Goal: Task Accomplishment & Management: Complete application form

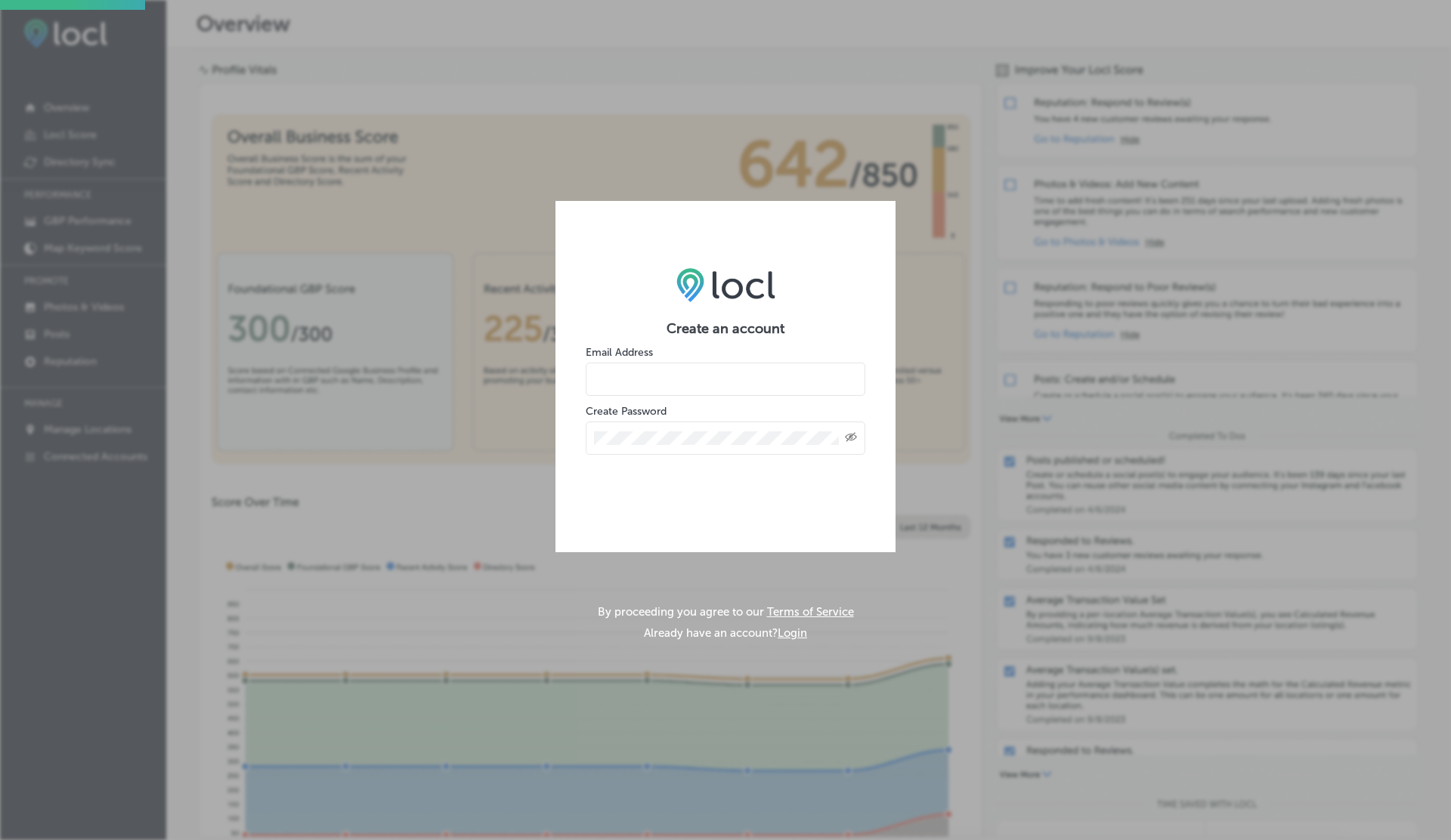
click at [660, 371] on input "email" at bounding box center [726, 379] width 280 height 33
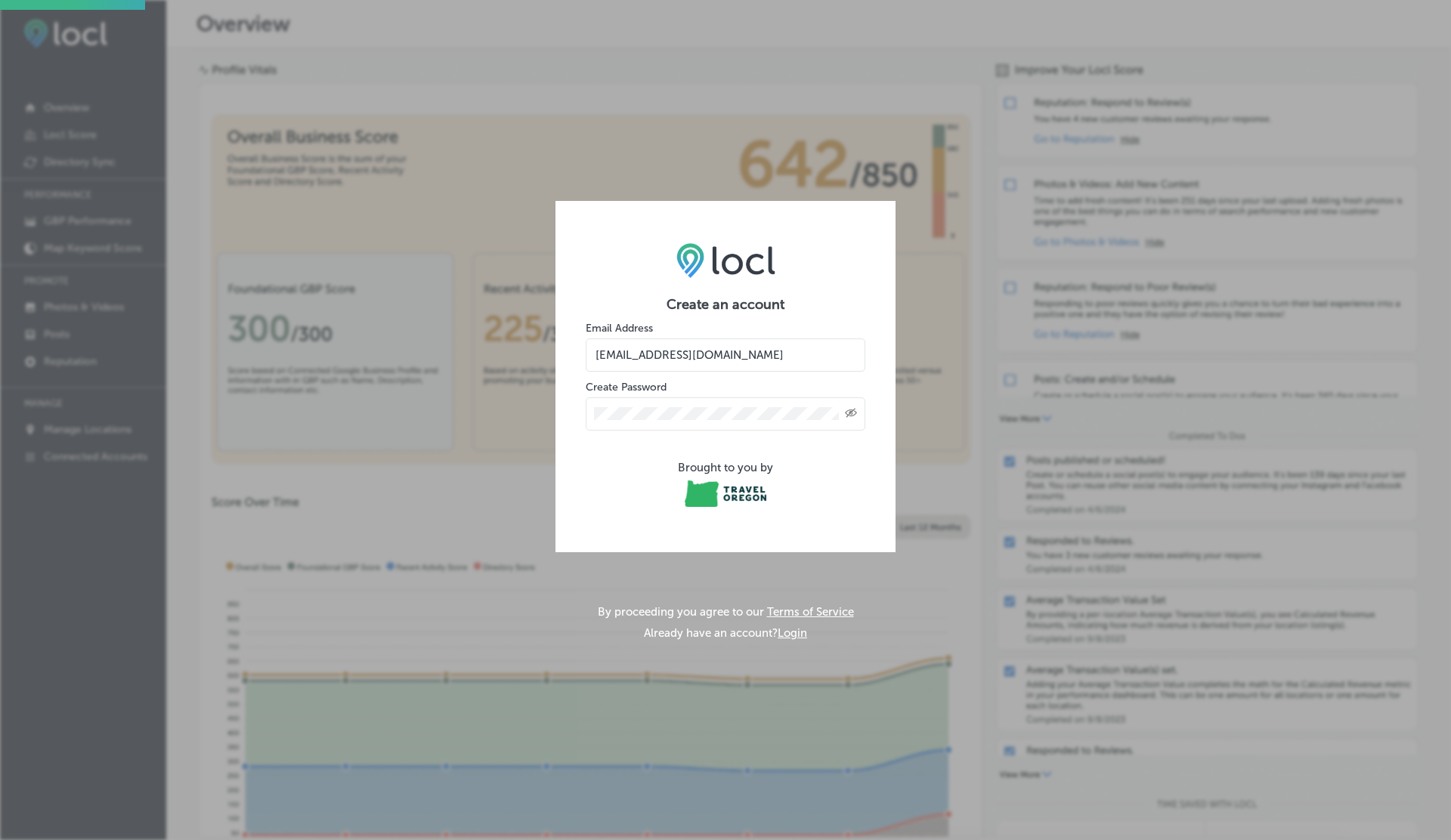
click at [724, 360] on input "vasilikigreece69+testto-name@gmail.com" at bounding box center [726, 355] width 280 height 33
type input "vasilikigreece69+testto-2name@gmail.com"
click at [694, 447] on form "Create an account Email Address vasilikigreece69+testto-2name@gmail.com Create …" at bounding box center [726, 403] width 280 height 214
click at [614, 477] on div "Brought to you by" at bounding box center [726, 485] width 280 height 49
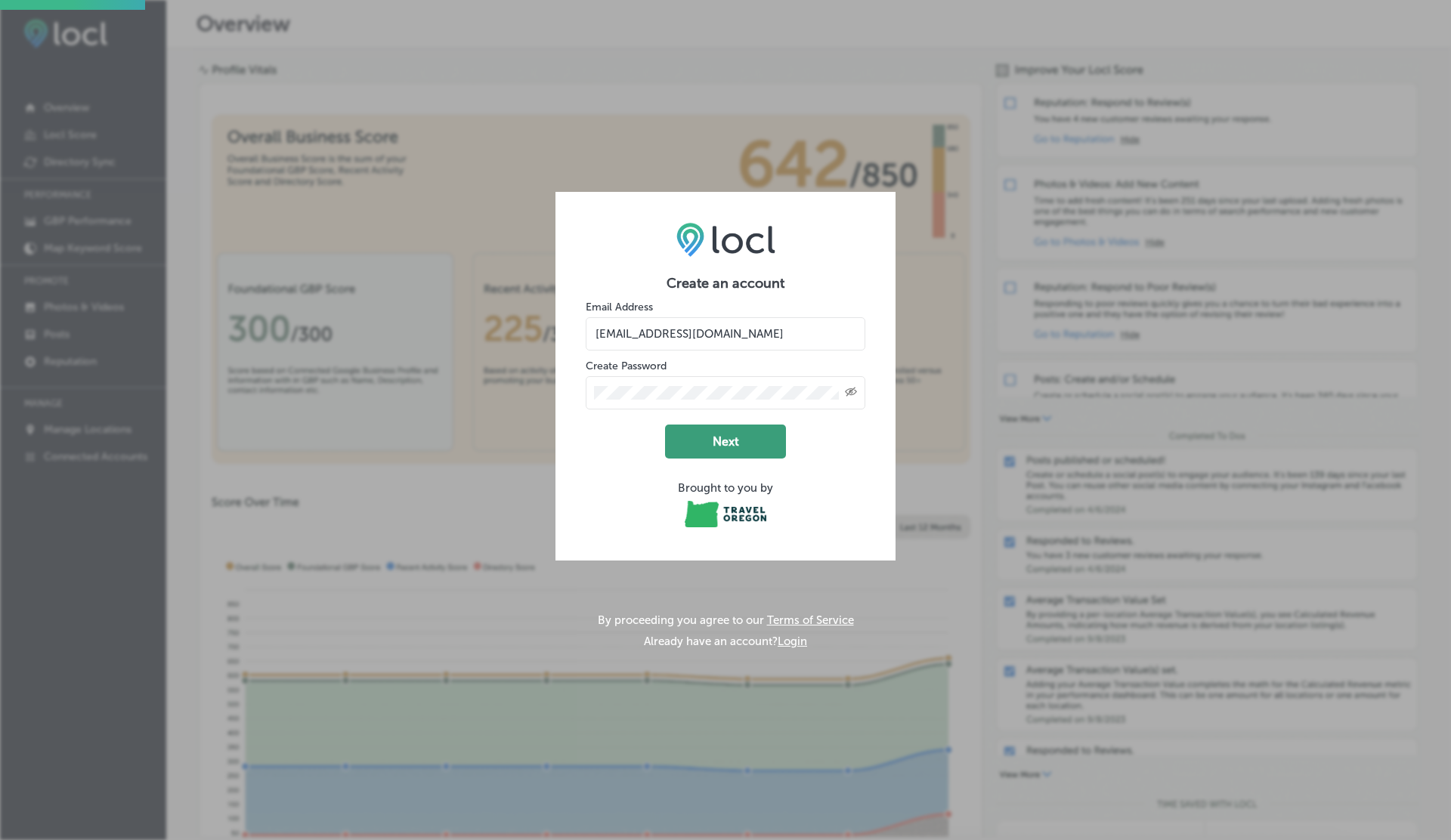
click at [734, 447] on button "Next" at bounding box center [726, 441] width 121 height 34
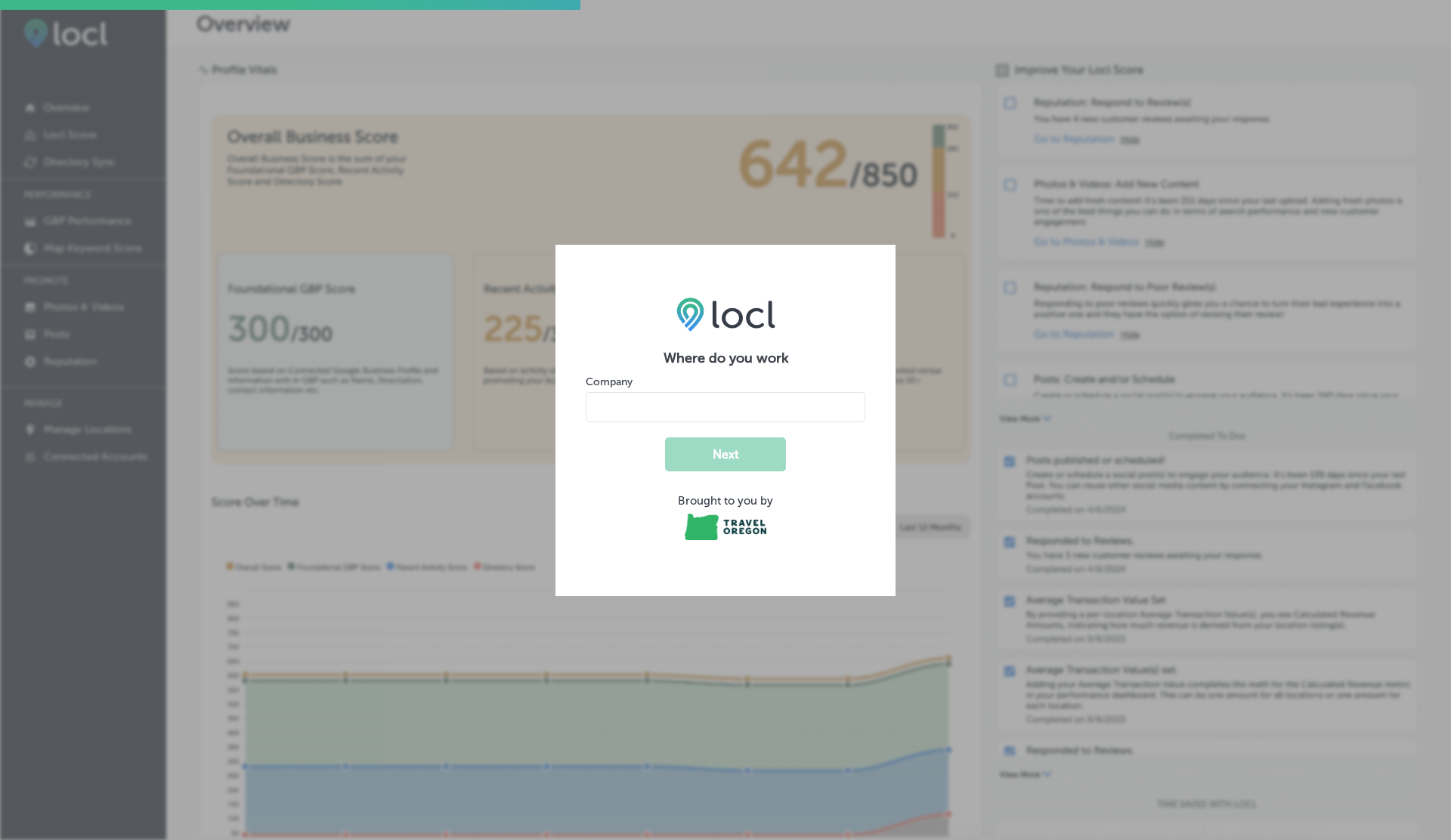
click at [620, 396] on input "name" at bounding box center [726, 407] width 280 height 31
type input "V"
click at [665, 437] on button "Next" at bounding box center [726, 454] width 121 height 34
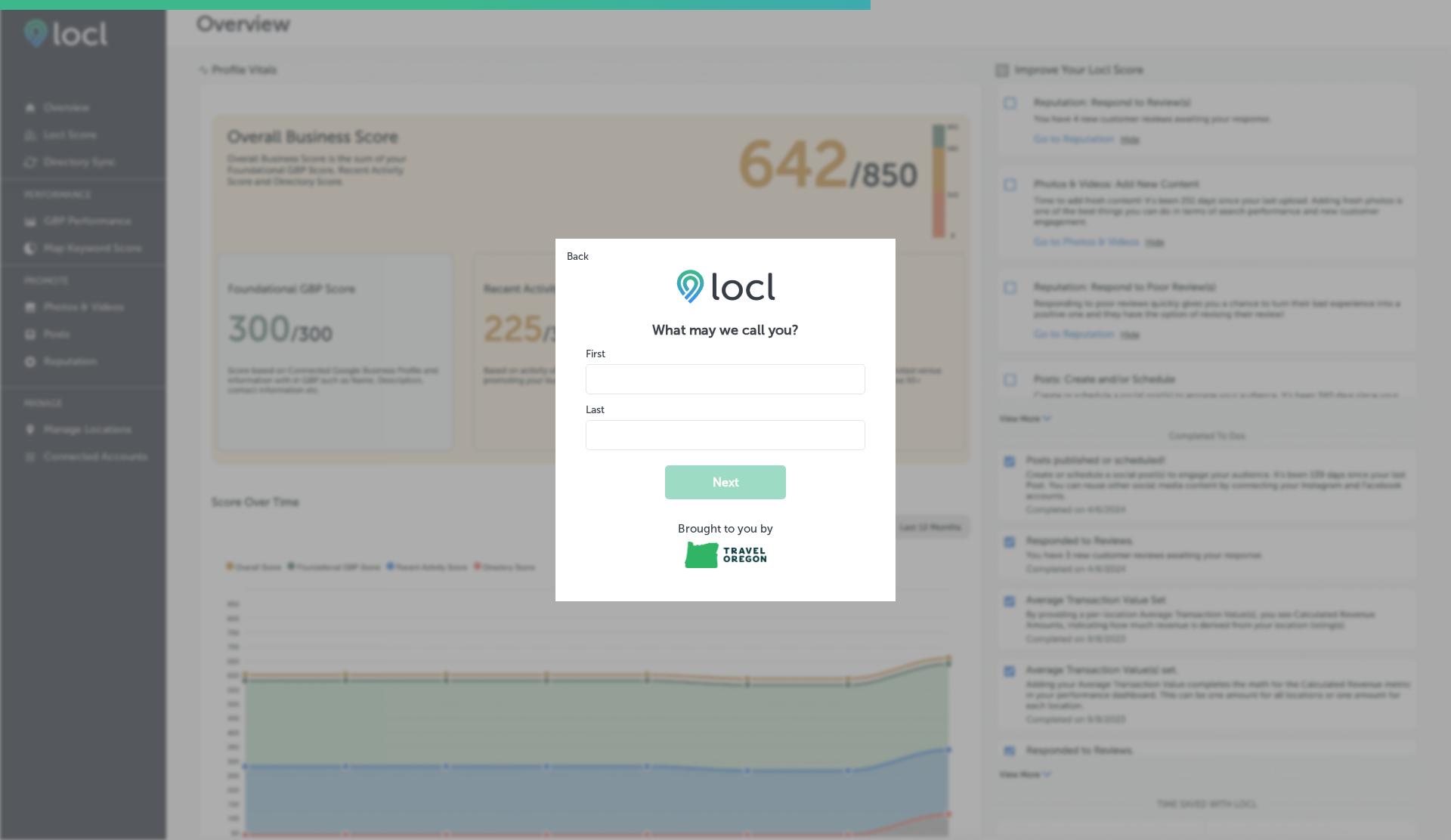
click at [752, 273] on img at bounding box center [726, 287] width 99 height 35
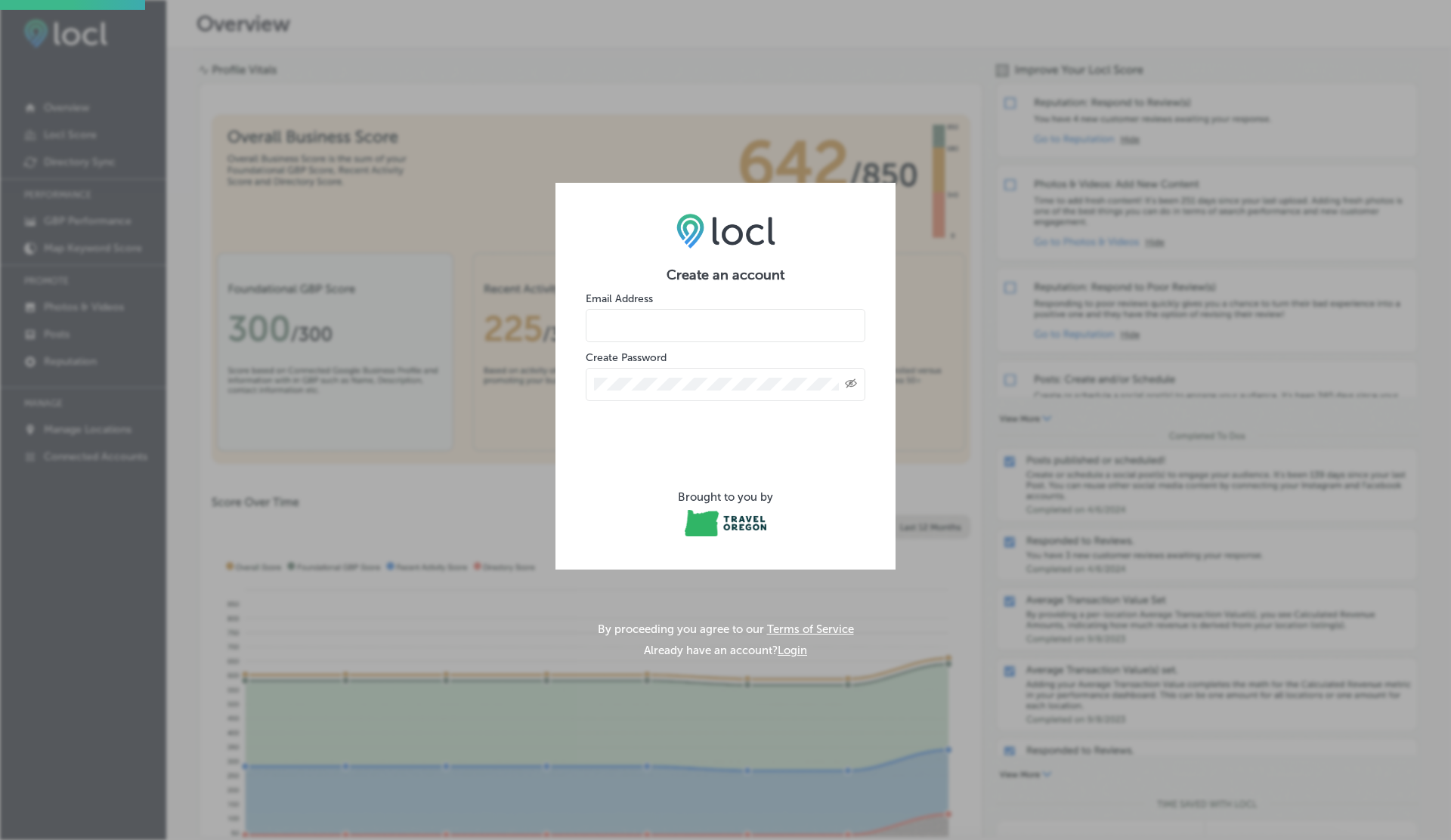
click at [617, 329] on input "email" at bounding box center [726, 326] width 280 height 33
type input "c"
type input "vasilikigreece69+testto-phone@gmail.com"
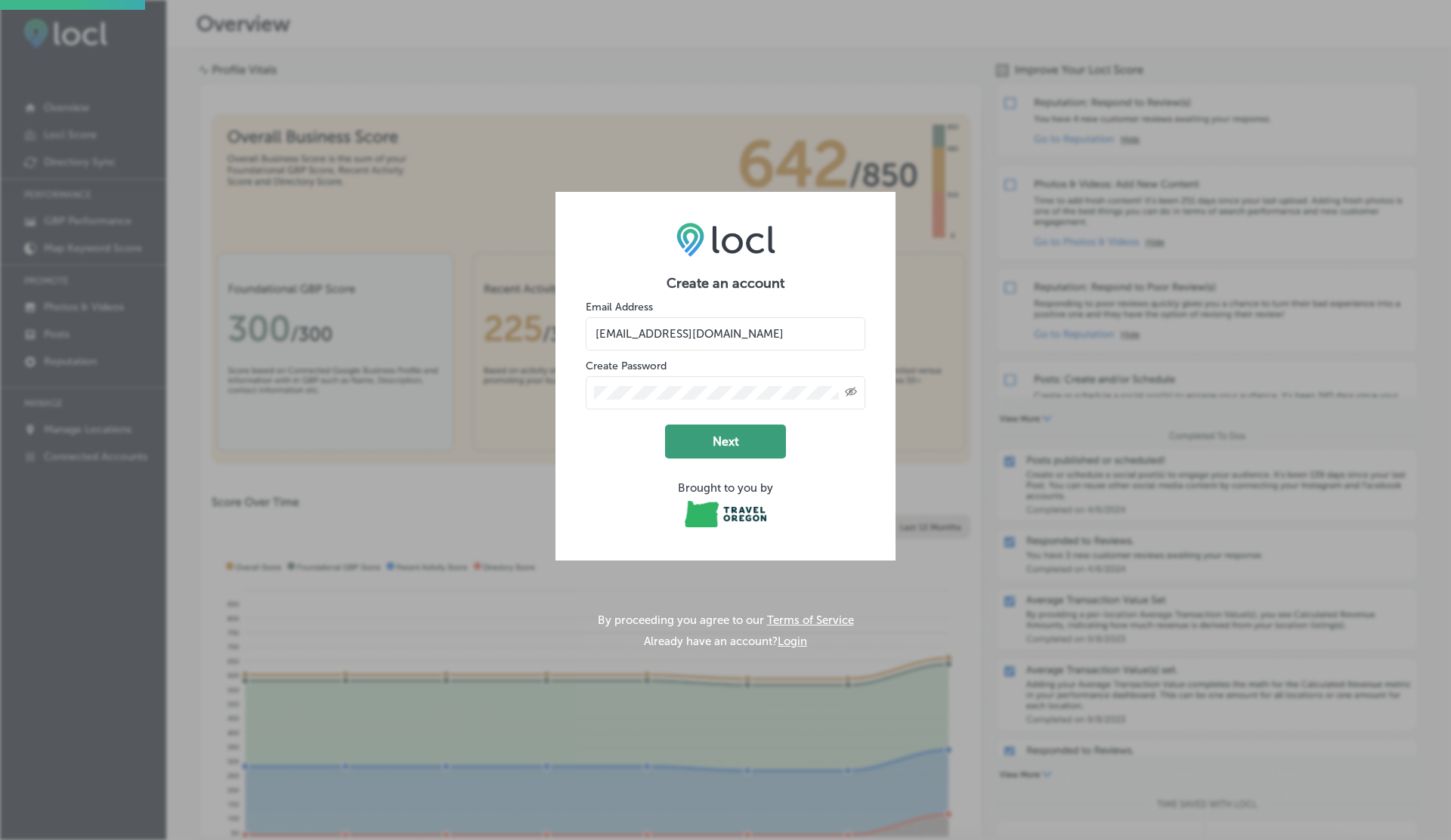
click at [694, 453] on button "Next" at bounding box center [726, 441] width 121 height 34
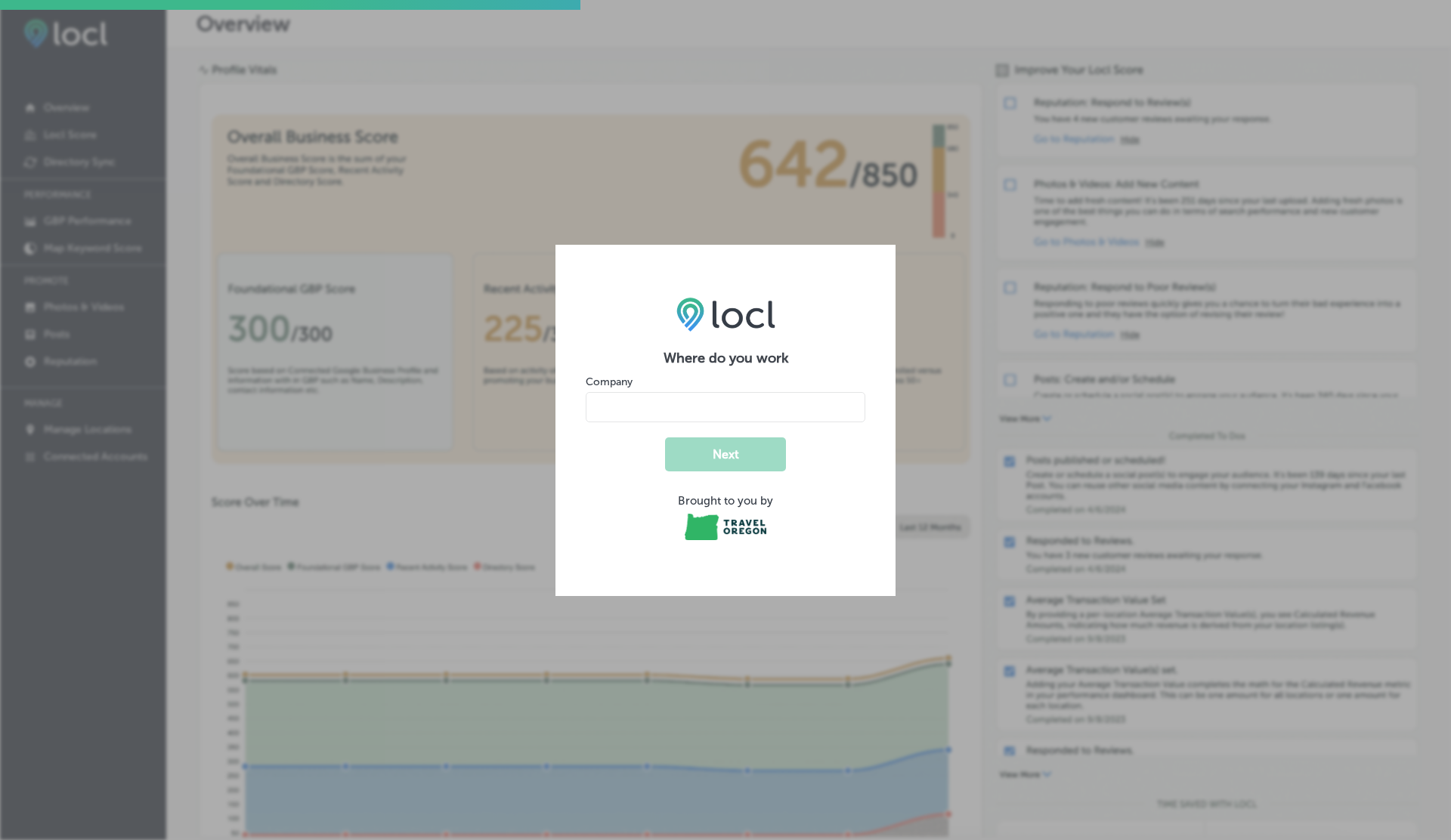
click at [614, 396] on input "name" at bounding box center [726, 407] width 280 height 31
type input "V"
click at [665, 437] on button "Next" at bounding box center [726, 454] width 121 height 34
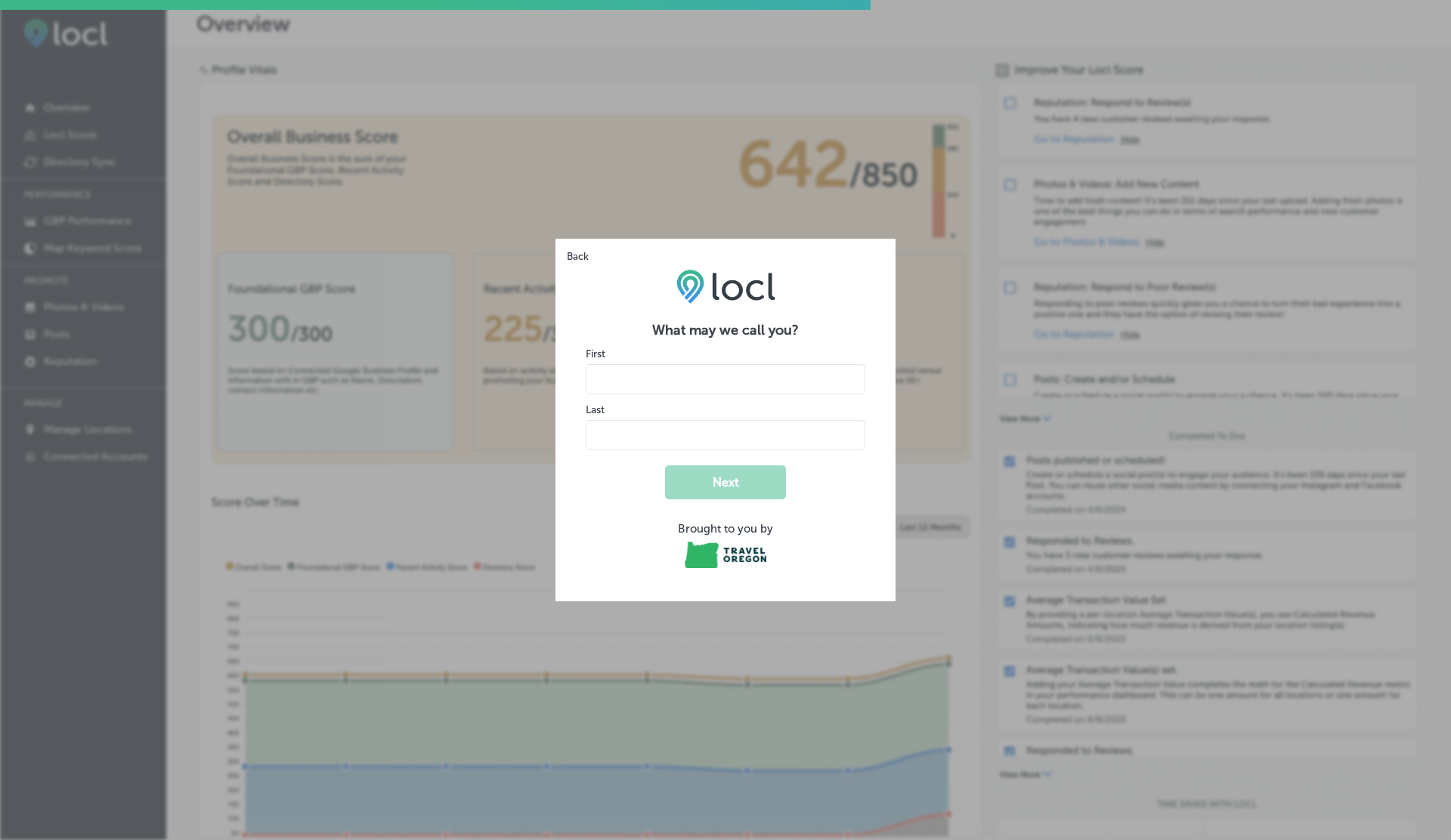
click at [628, 378] on input "name" at bounding box center [726, 379] width 280 height 31
type input "V"
type input "G"
click at [665, 466] on button "Next" at bounding box center [726, 482] width 121 height 34
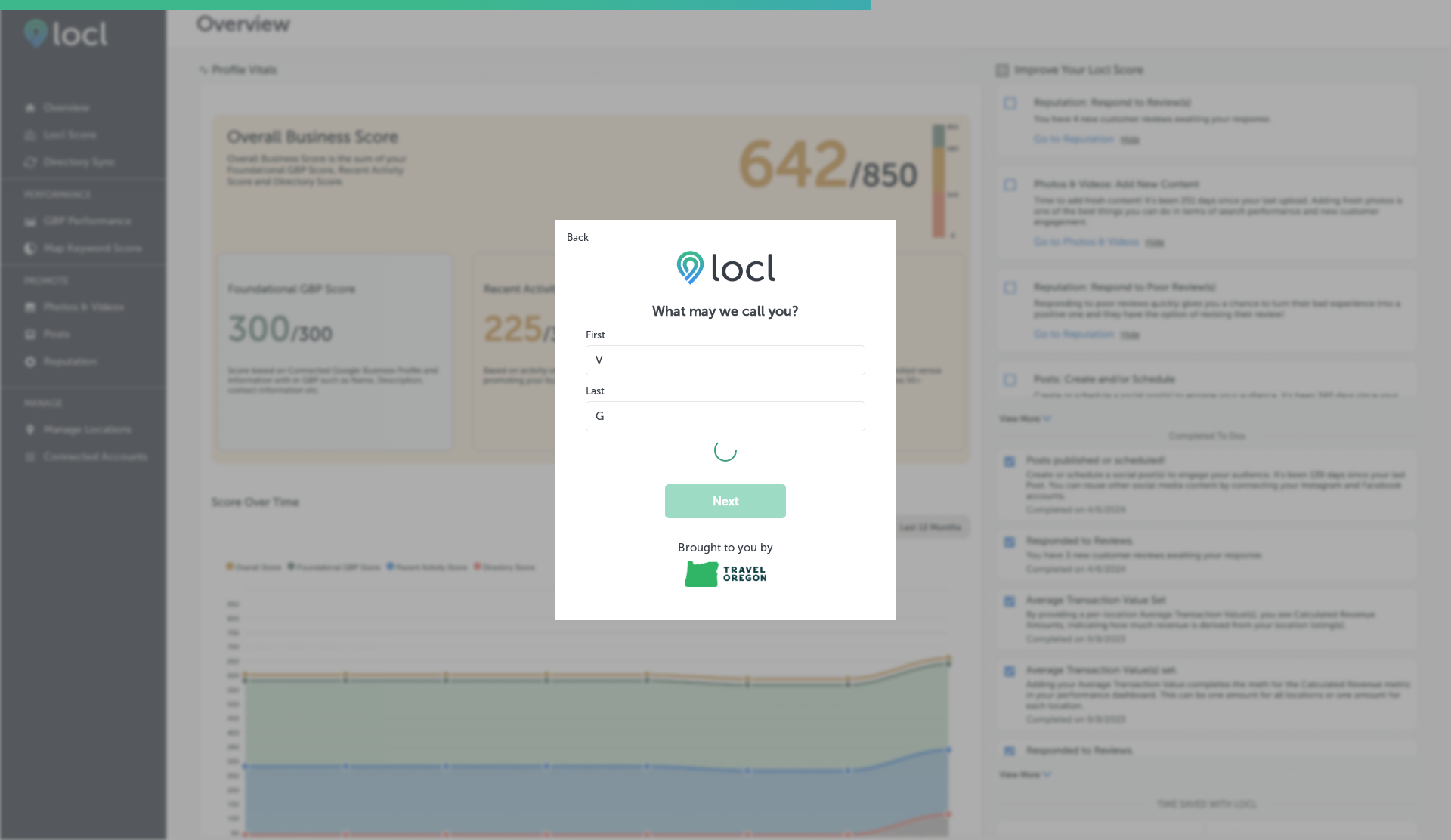
select select "US"
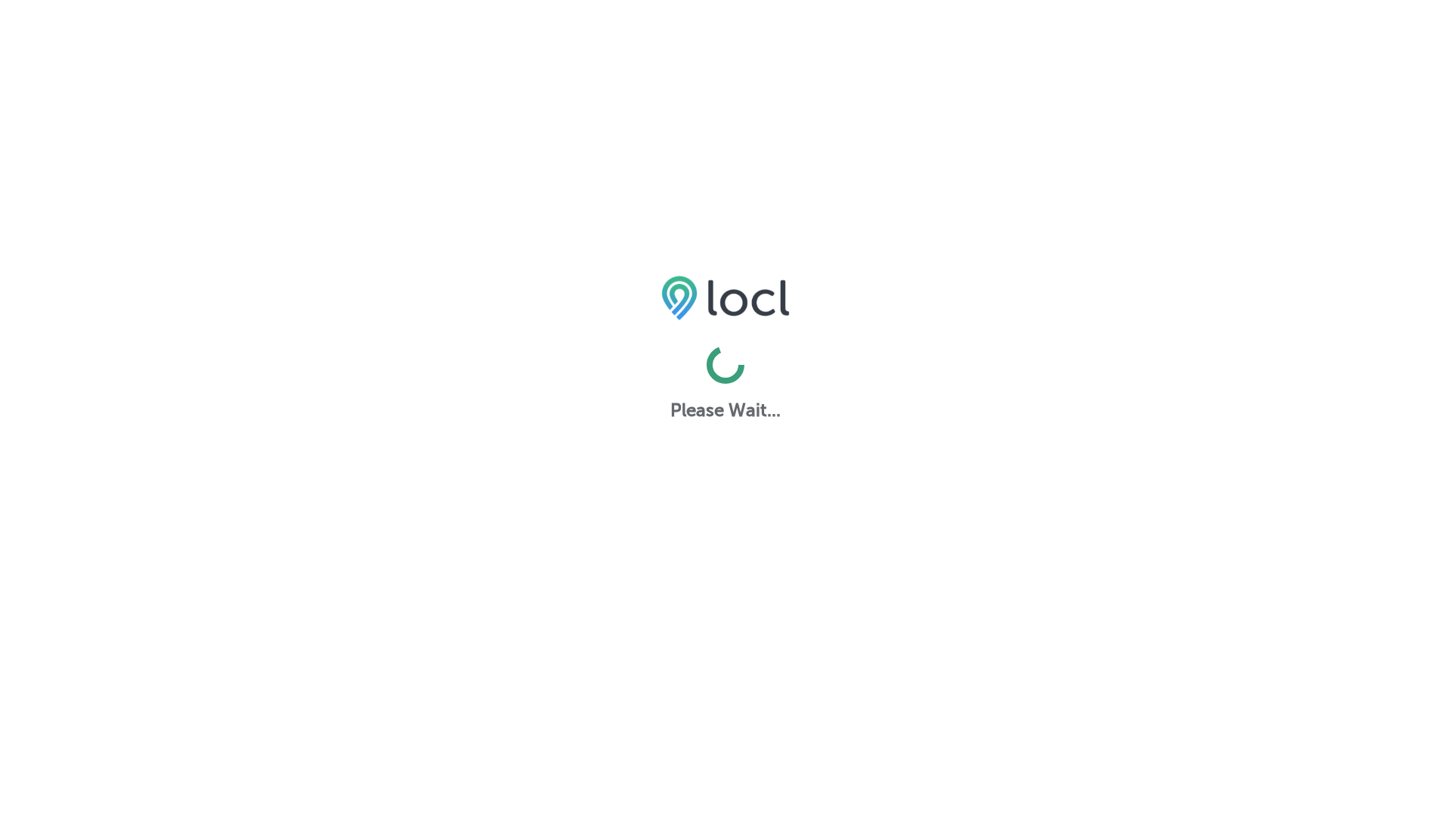
select select "US"
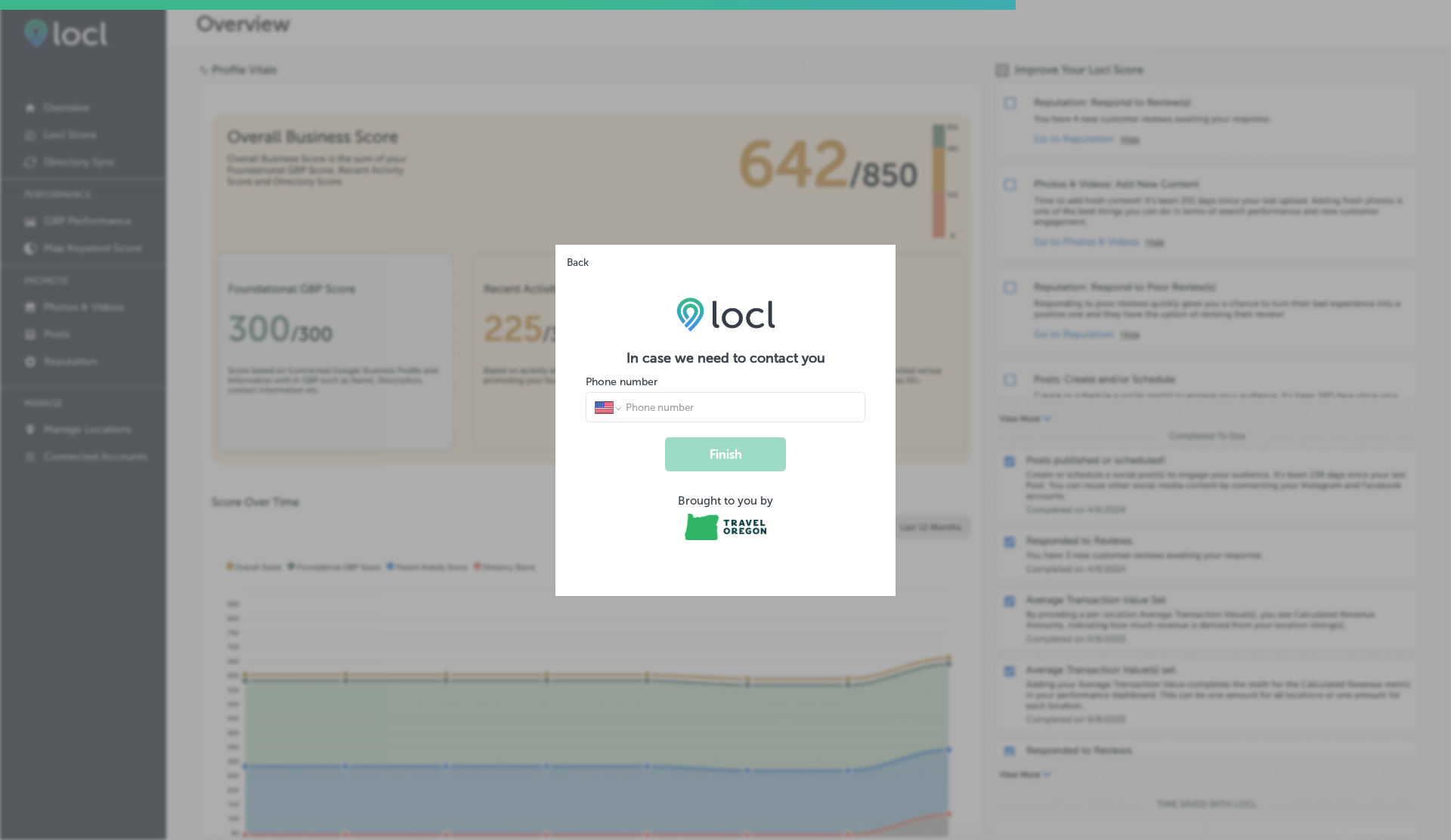
click at [111, 79] on div "Back In case we need to contact you Phone number International [GEOGRAPHIC_DATA…" at bounding box center [726, 420] width 1451 height 840
